Goal: Information Seeking & Learning: Learn about a topic

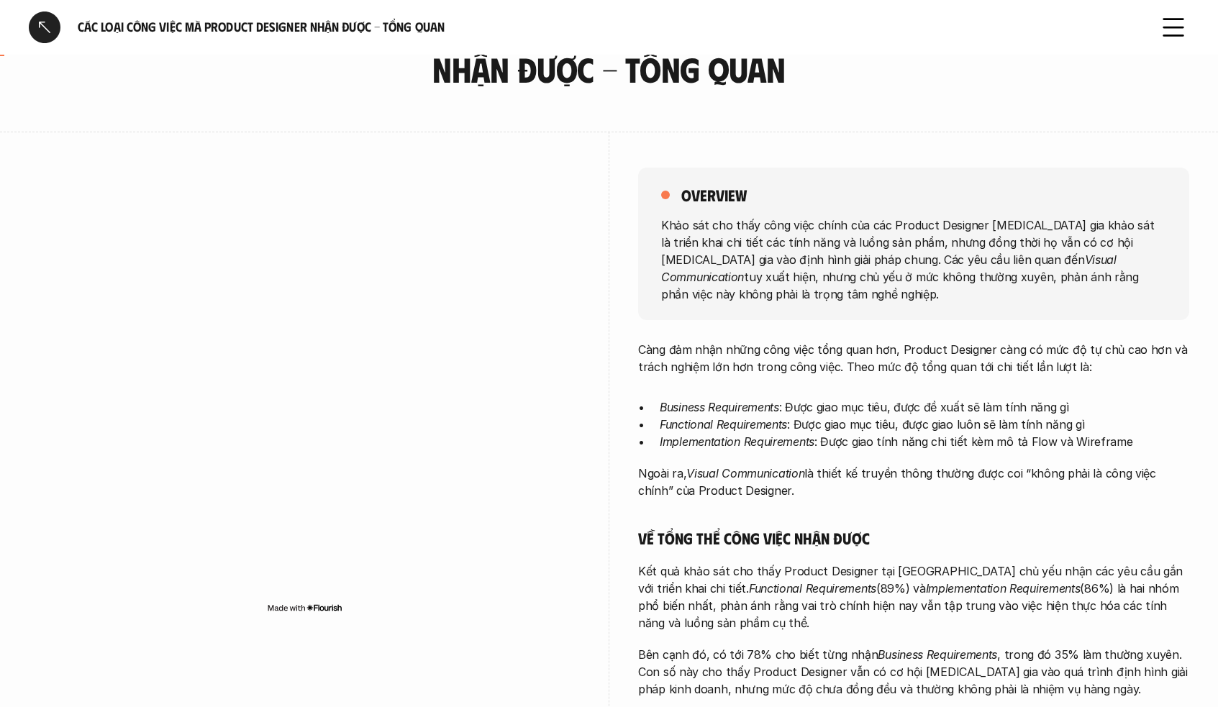
scroll to position [90, 0]
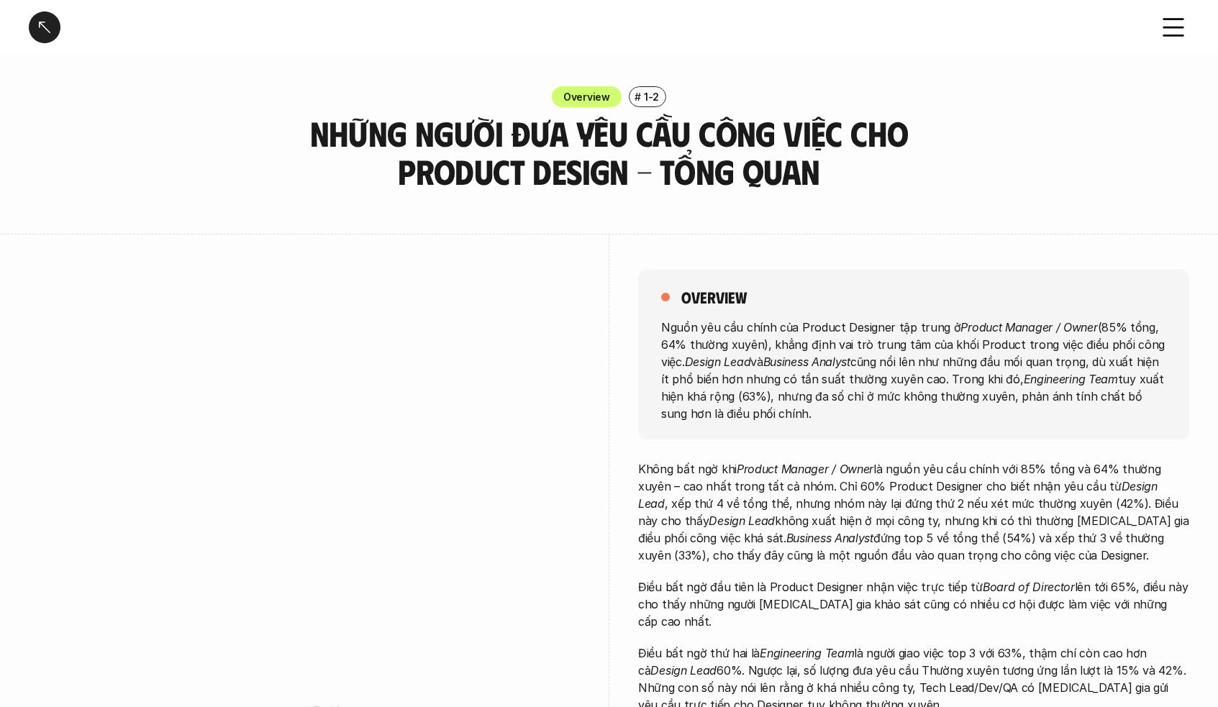
click at [427, 162] on h3 "Những người đưa yêu cầu công việc cho Product Design - Tổng quan" at bounding box center [608, 152] width 611 height 76
drag, startPoint x: 427, startPoint y: 162, endPoint x: 350, endPoint y: 164, distance: 77.7
click at [350, 164] on h3 "Những người đưa yêu cầu công việc cho Product Design - Tổng quan" at bounding box center [608, 152] width 611 height 76
